Goal: Information Seeking & Learning: Check status

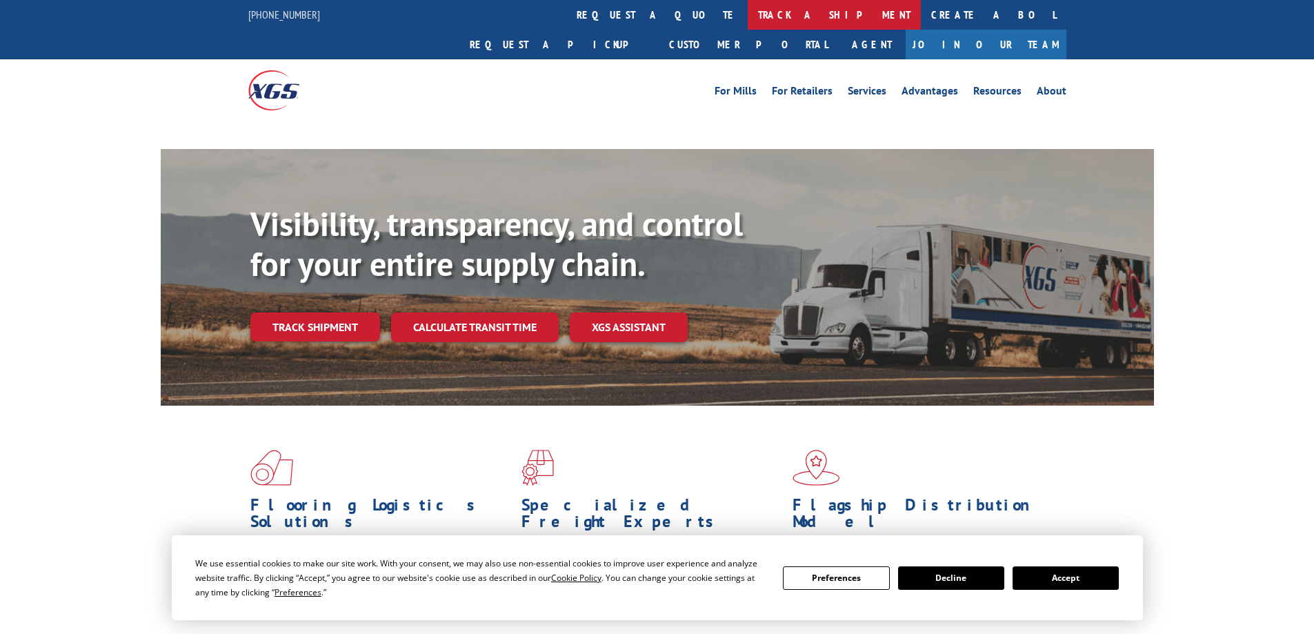
click at [748, 10] on link "track a shipment" at bounding box center [834, 15] width 173 height 30
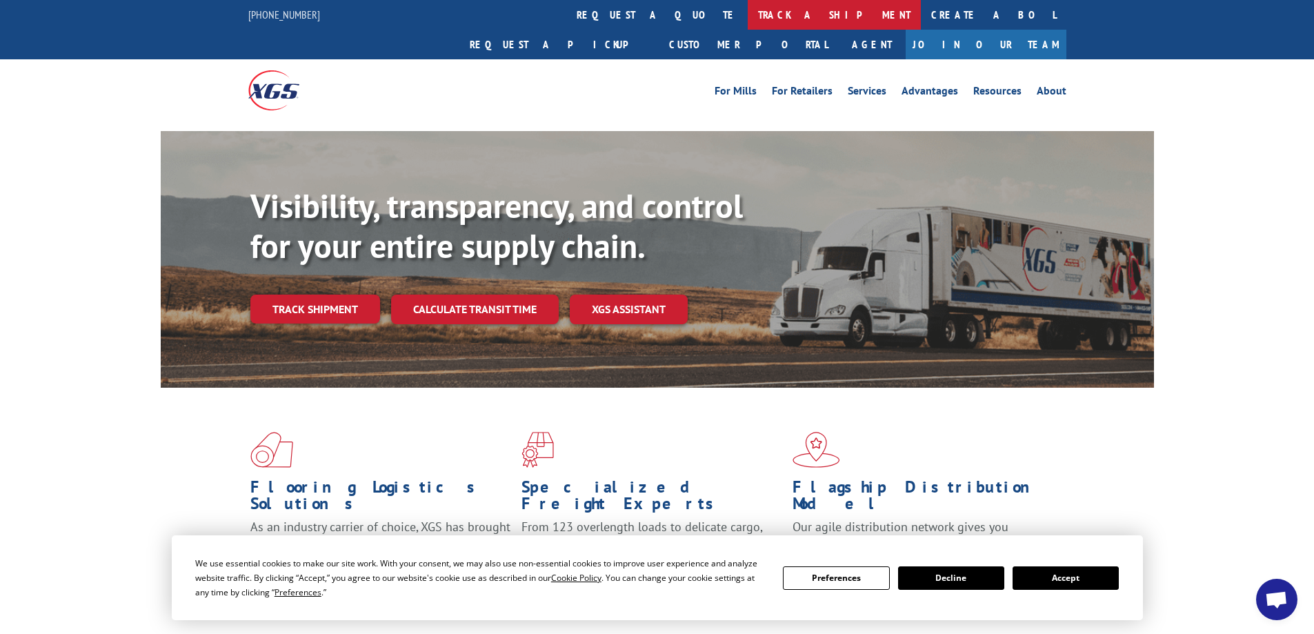
click at [748, 16] on link "track a shipment" at bounding box center [834, 15] width 173 height 30
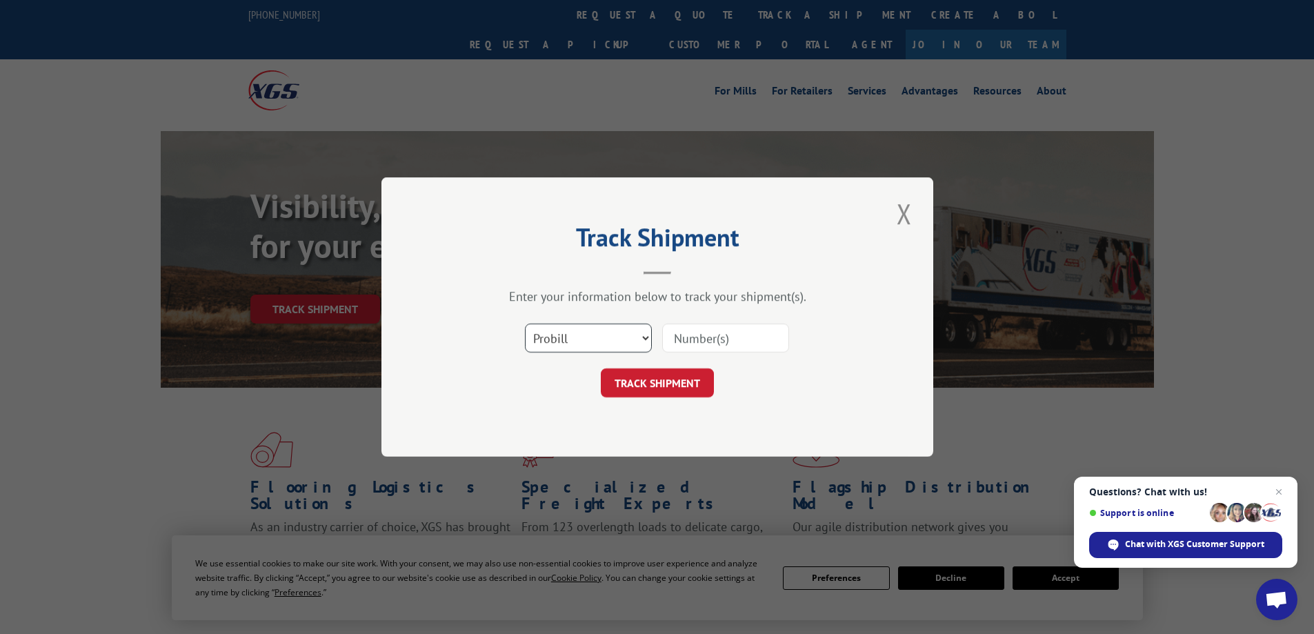
drag, startPoint x: 637, startPoint y: 335, endPoint x: 634, endPoint y: 352, distance: 16.8
click at [637, 335] on select "Select category... Probill BOL PO" at bounding box center [588, 337] width 127 height 29
select select "po"
click at [525, 323] on select "Select category... Probill BOL PO" at bounding box center [588, 337] width 127 height 29
click at [719, 332] on input at bounding box center [725, 337] width 127 height 29
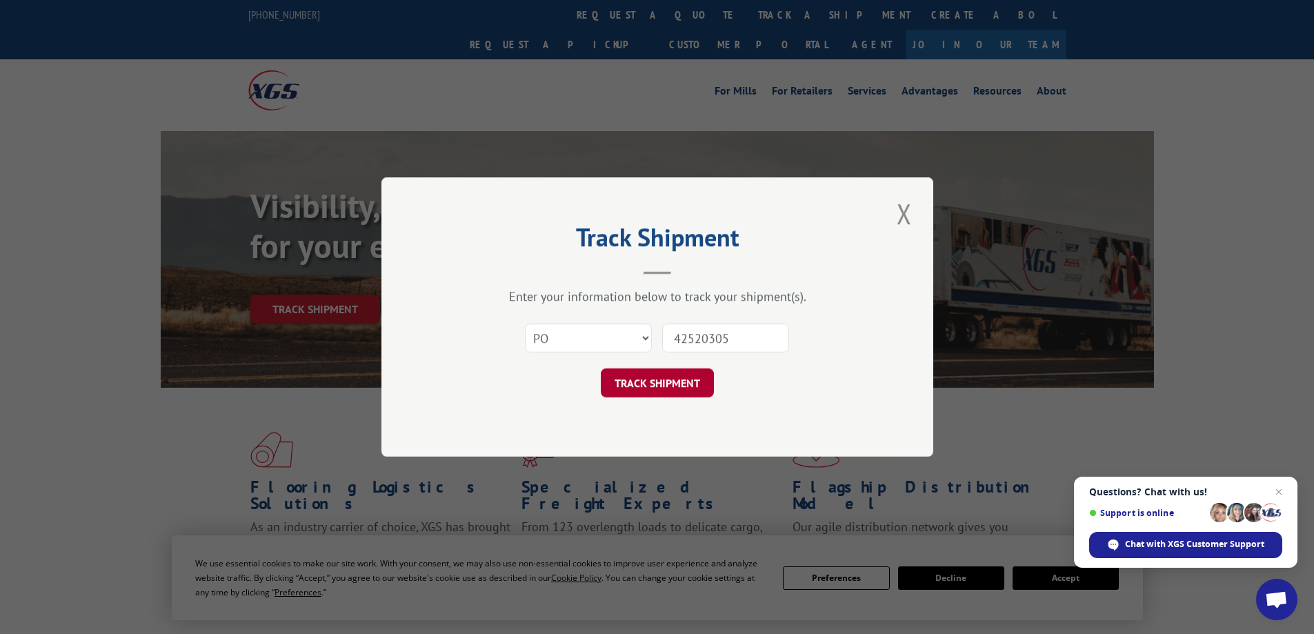
type input "42520305"
click at [707, 386] on button "TRACK SHIPMENT" at bounding box center [657, 382] width 113 height 29
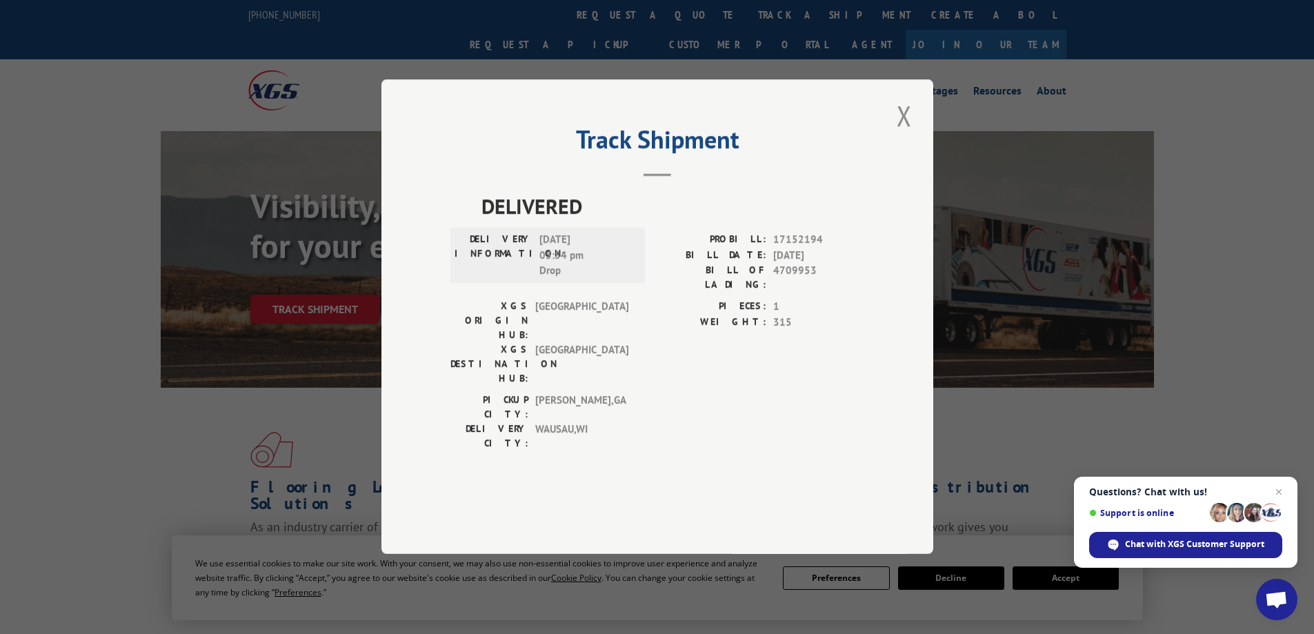
click at [795, 248] on span "17152194" at bounding box center [818, 240] width 91 height 16
copy span "17152194"
click at [906, 134] on button "Close modal" at bounding box center [903, 116] width 23 height 38
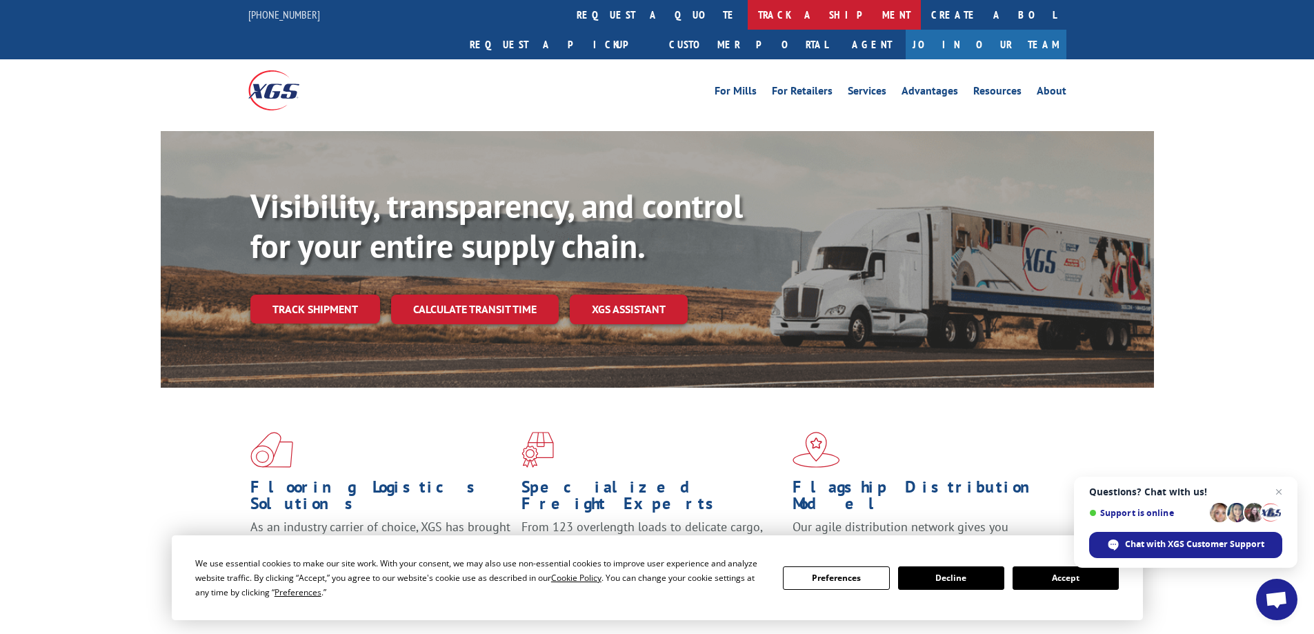
click at [748, 23] on link "track a shipment" at bounding box center [834, 15] width 173 height 30
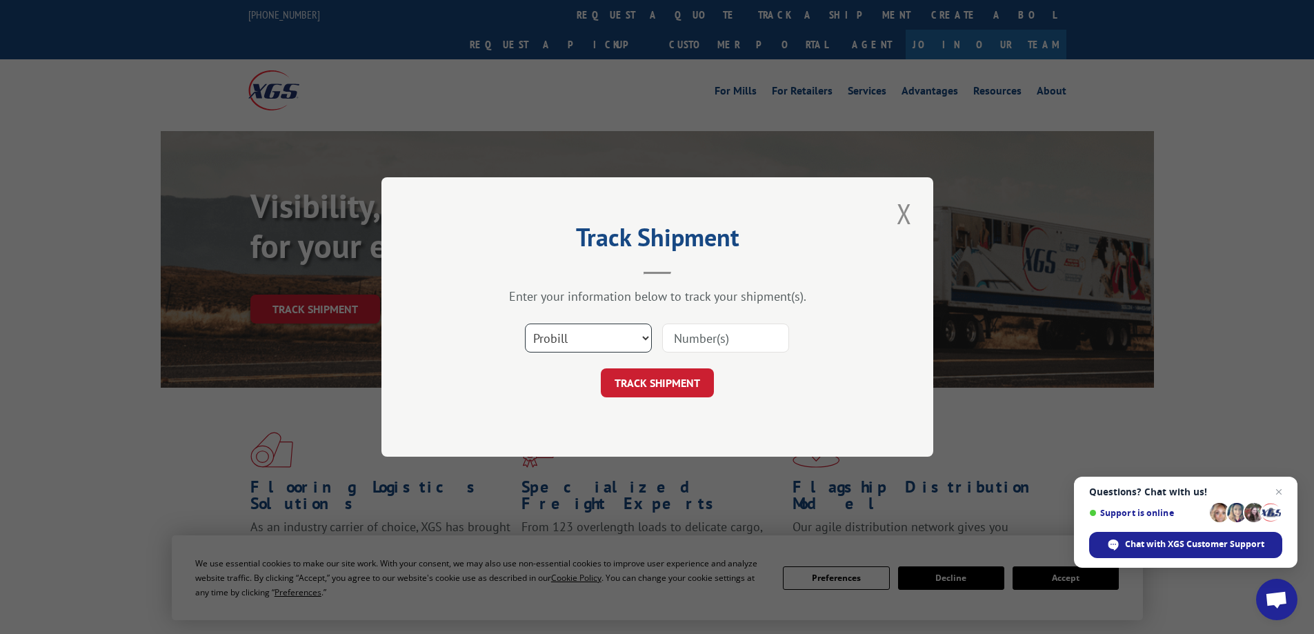
click at [646, 334] on select "Select category... Probill BOL PO" at bounding box center [588, 337] width 127 height 29
select select "po"
click at [525, 323] on select "Select category... Probill BOL PO" at bounding box center [588, 337] width 127 height 29
click at [708, 337] on input at bounding box center [725, 337] width 127 height 29
type input "42520310"
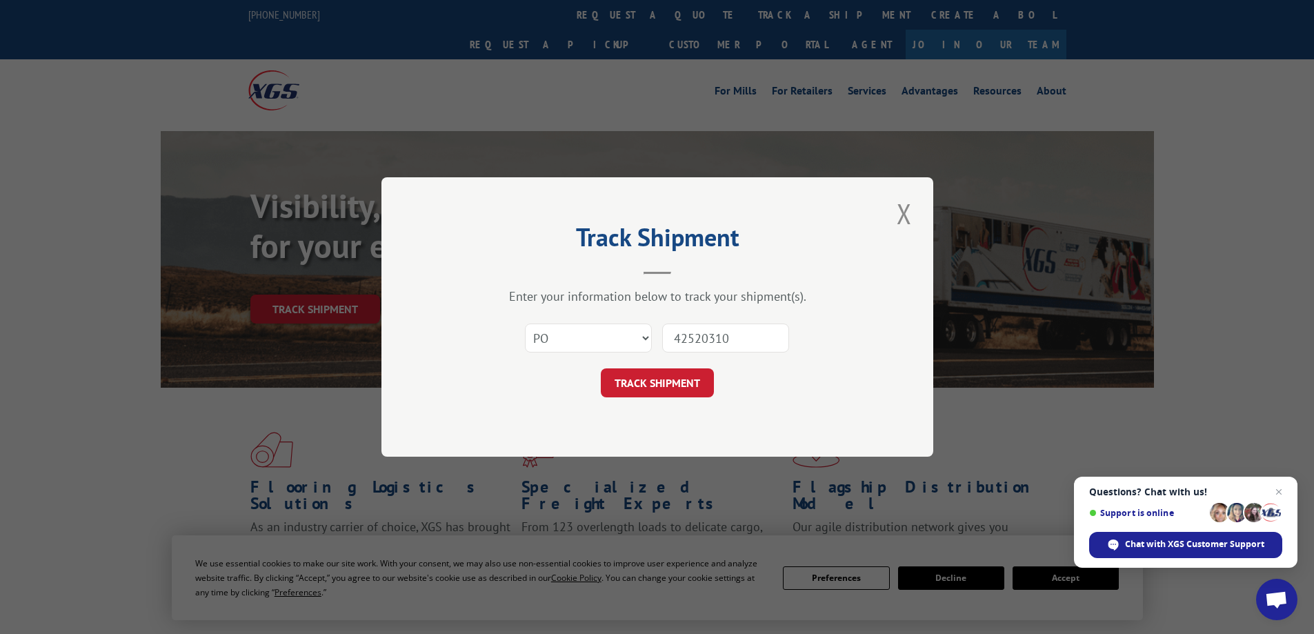
click button "TRACK SHIPMENT" at bounding box center [657, 382] width 113 height 29
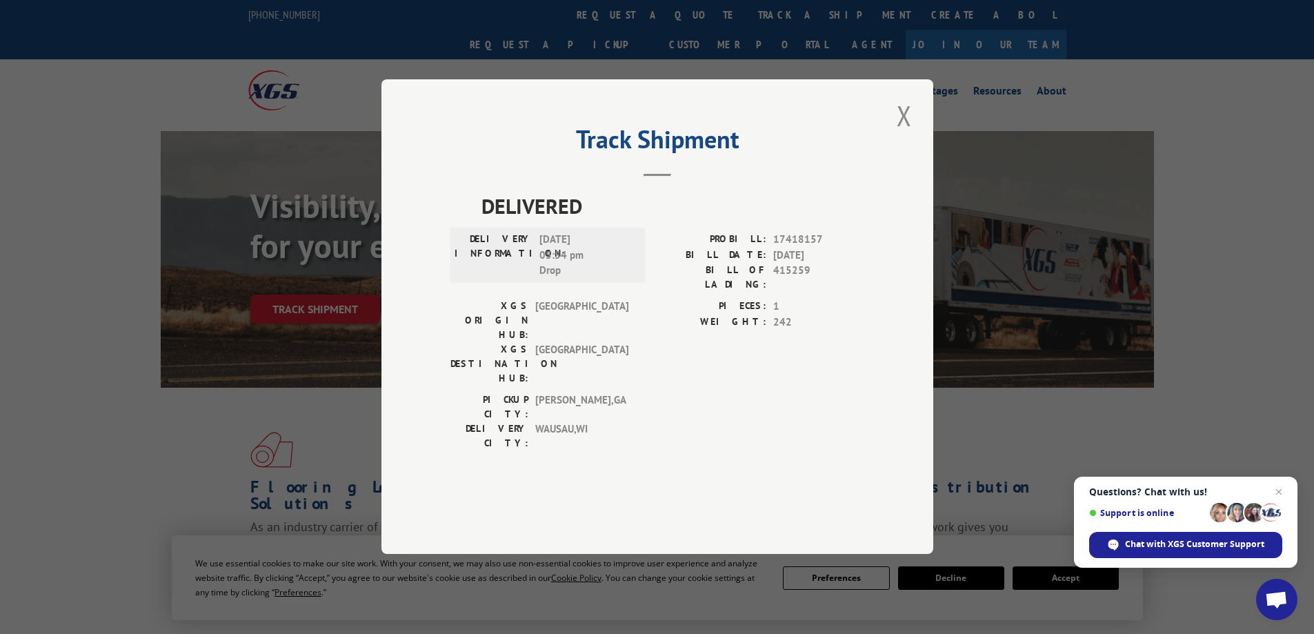
click at [787, 248] on span "17418157" at bounding box center [818, 240] width 91 height 16
copy span "17418157"
